Goal: Book appointment/travel/reservation

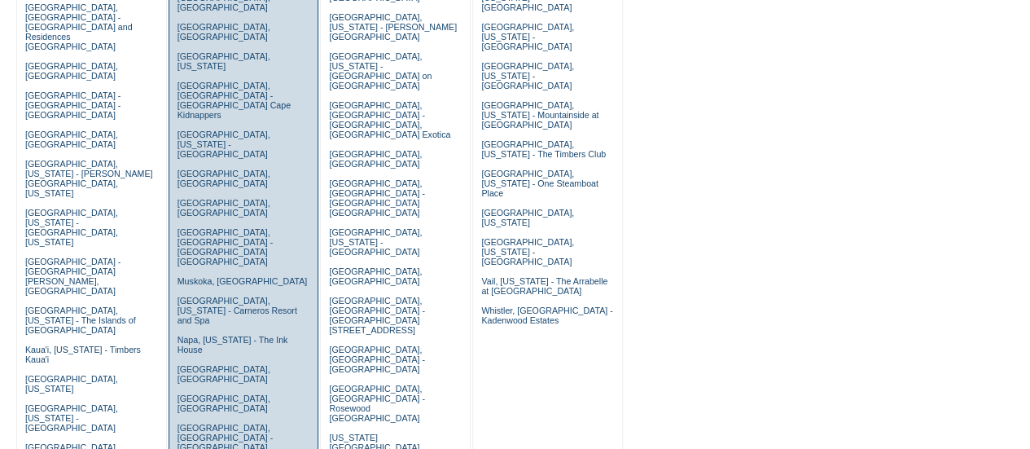
scroll to position [326, 0]
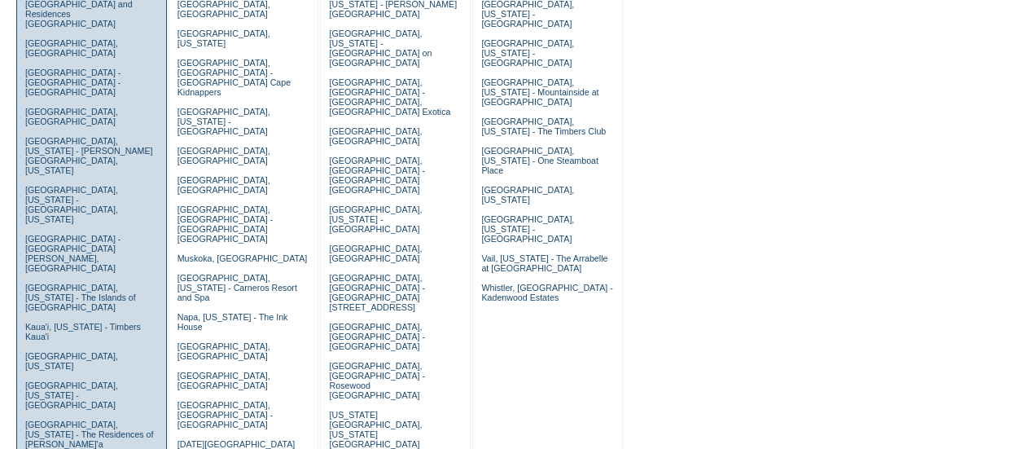
click at [67, 380] on link "[GEOGRAPHIC_DATA], [US_STATE] - [GEOGRAPHIC_DATA]" at bounding box center [71, 394] width 93 height 29
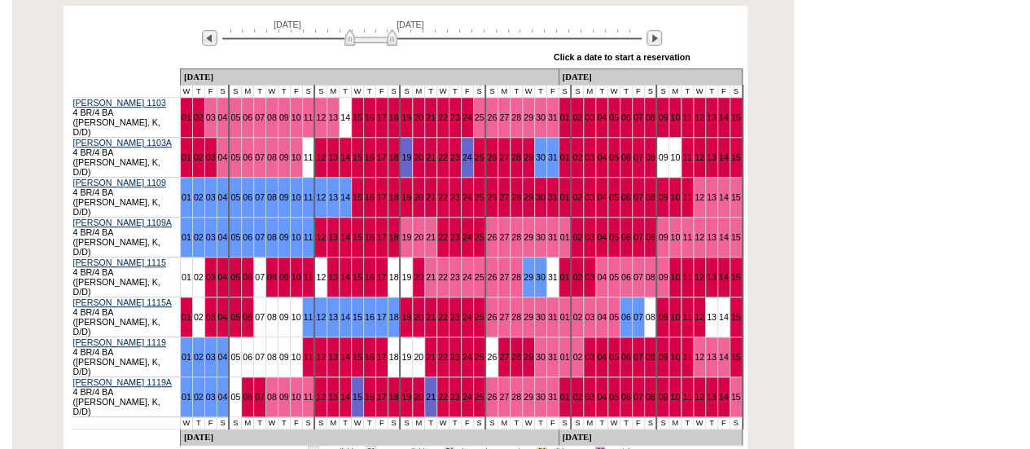
scroll to position [271, 0]
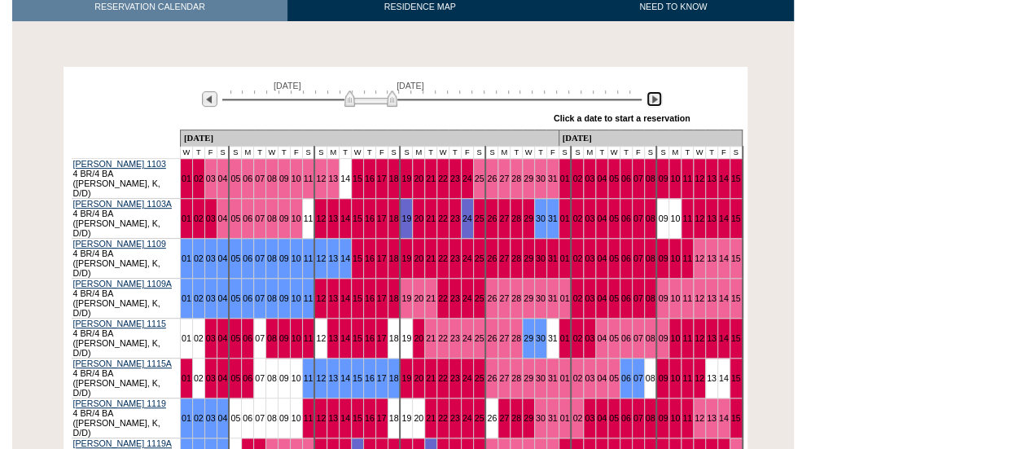
click at [650, 106] on img at bounding box center [653, 98] width 15 height 15
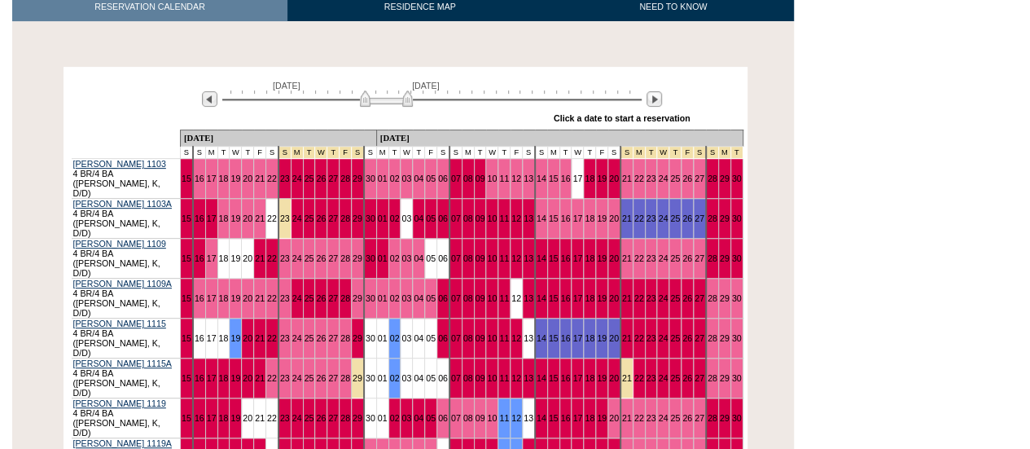
click at [761, 173] on div "Processing November 15, 2025 December 30, 2025 » Apply these dates to all the c…" at bounding box center [405, 302] width 794 height 471
click at [401, 373] on link "03" at bounding box center [406, 378] width 10 height 10
